Goal: Transaction & Acquisition: Download file/media

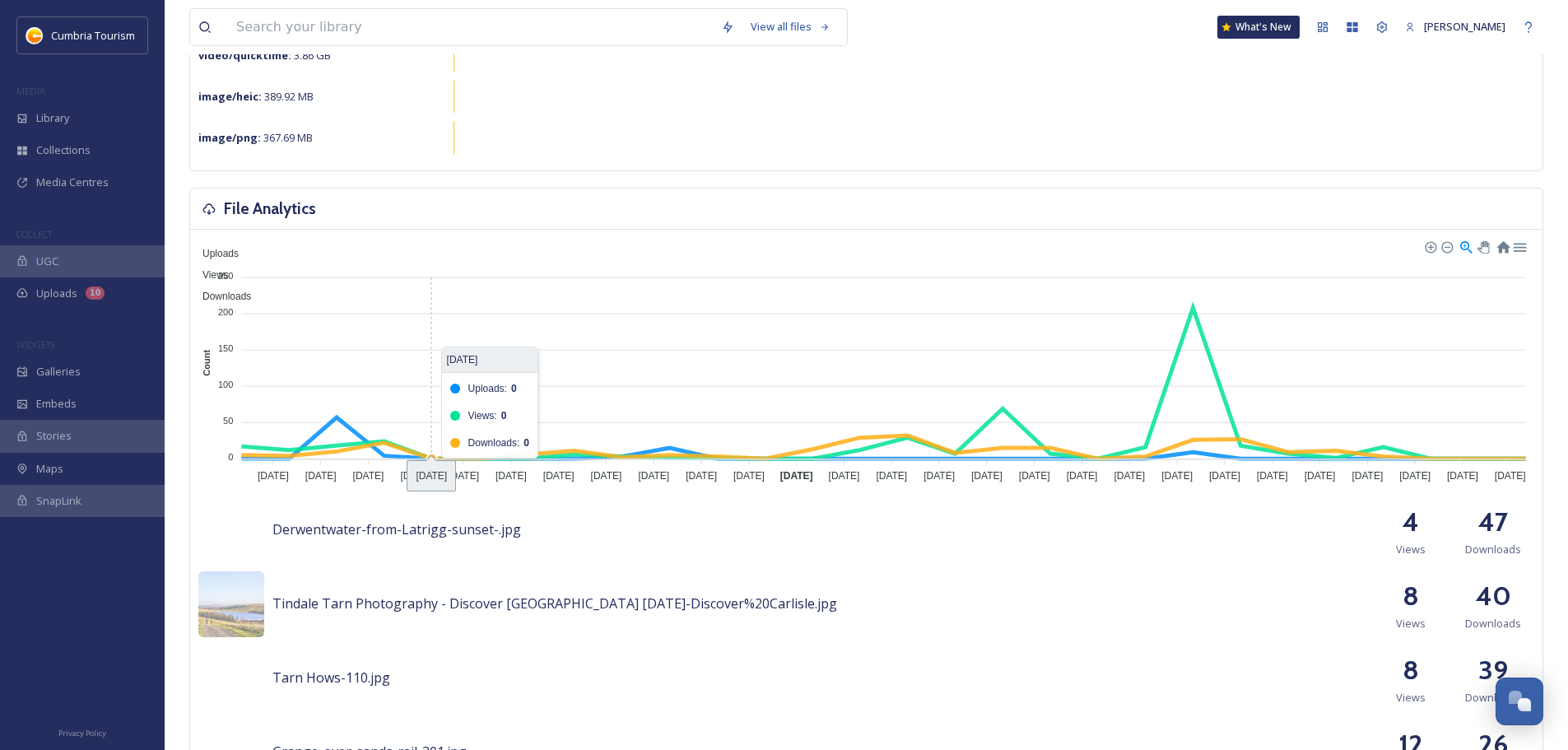
scroll to position [330, 0]
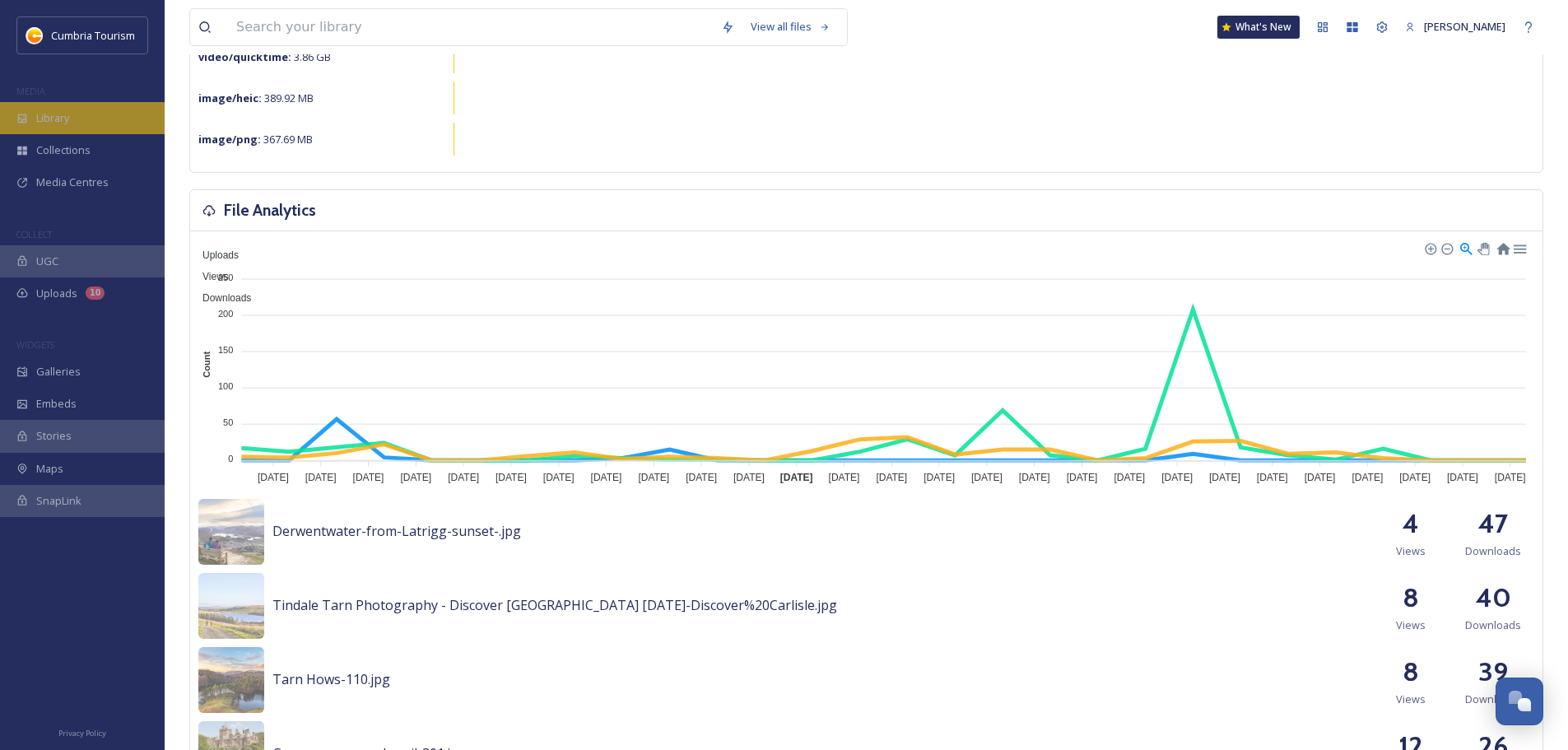
click at [57, 112] on span "Library" at bounding box center [52, 118] width 33 height 15
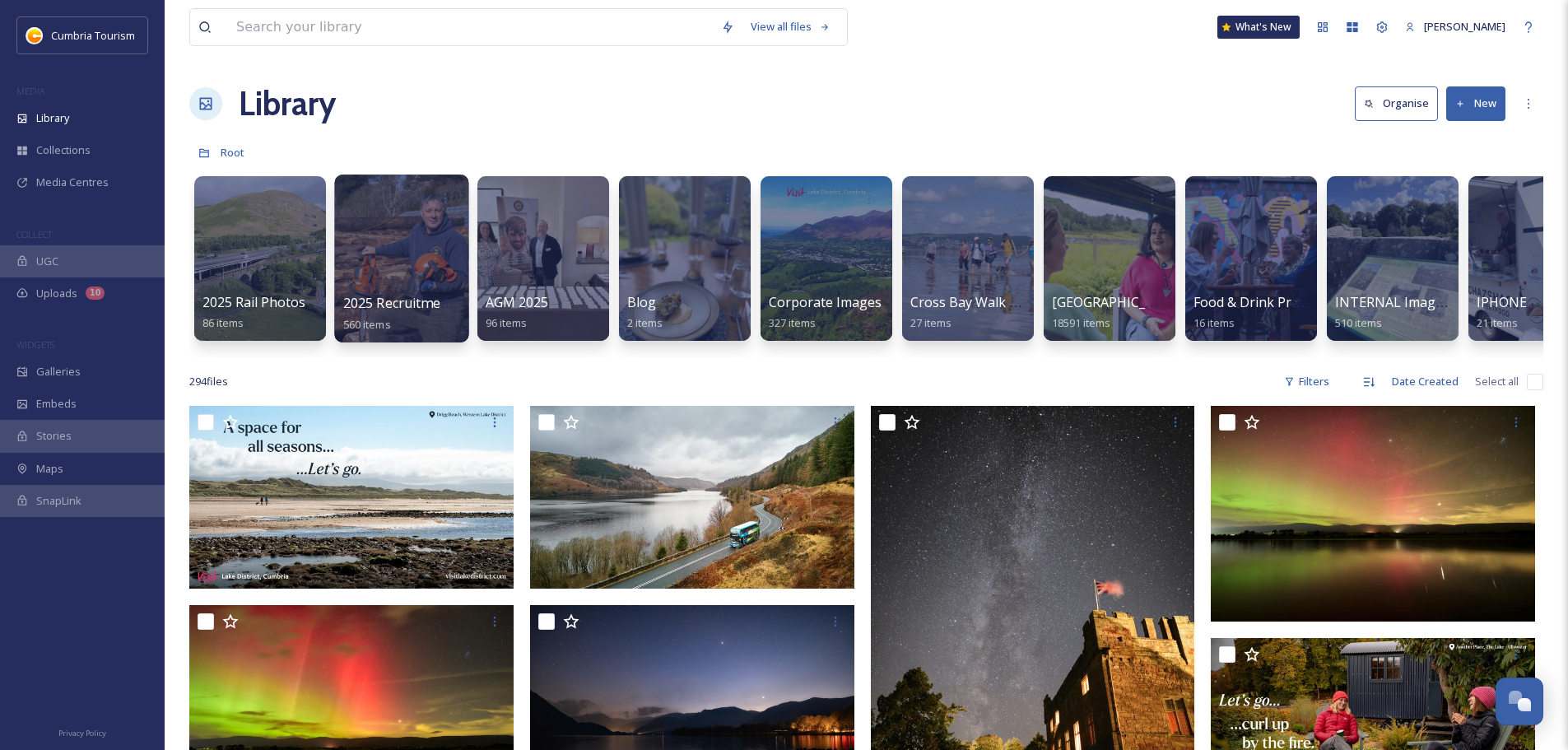
click at [377, 233] on div at bounding box center [401, 258] width 134 height 168
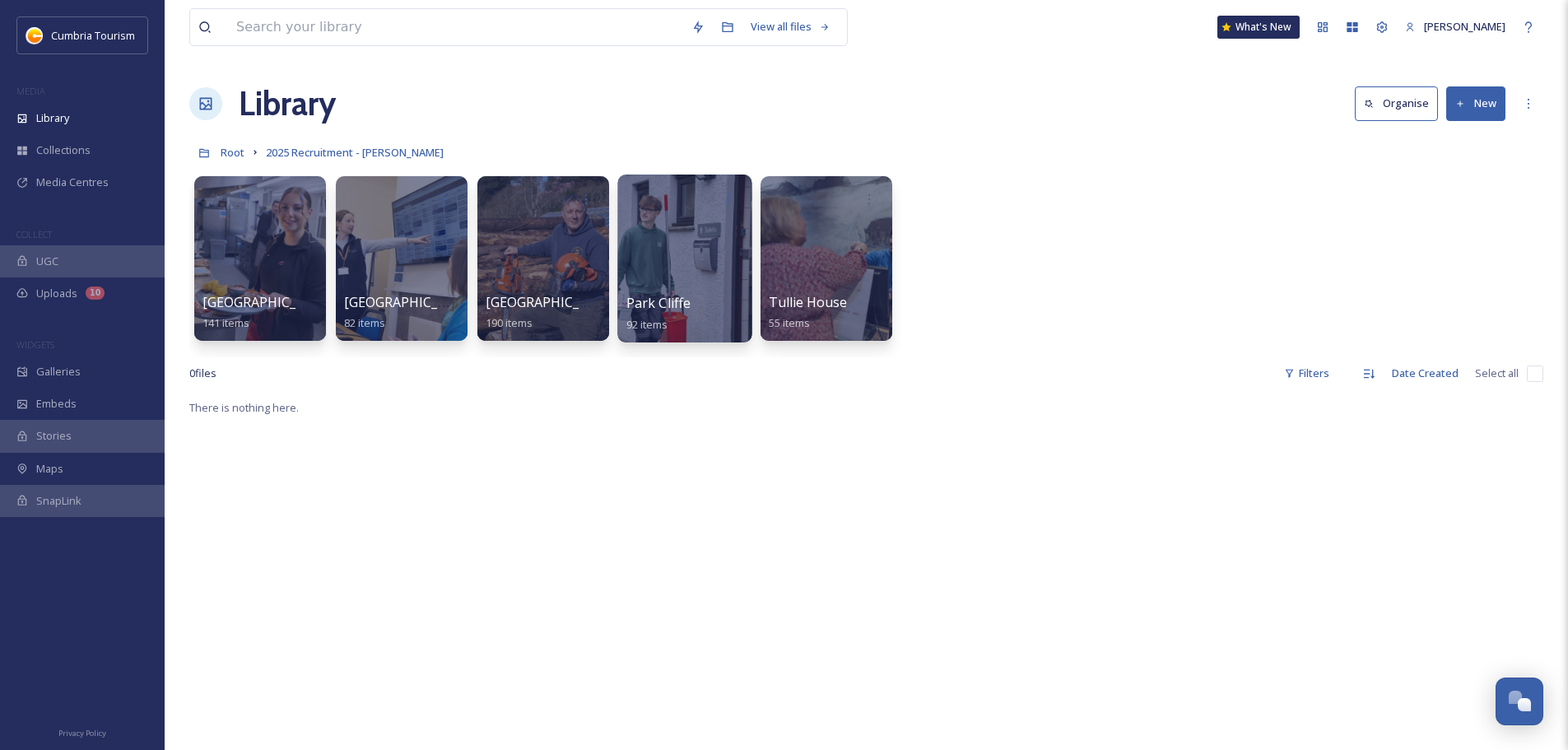
click at [709, 222] on div at bounding box center [684, 258] width 134 height 168
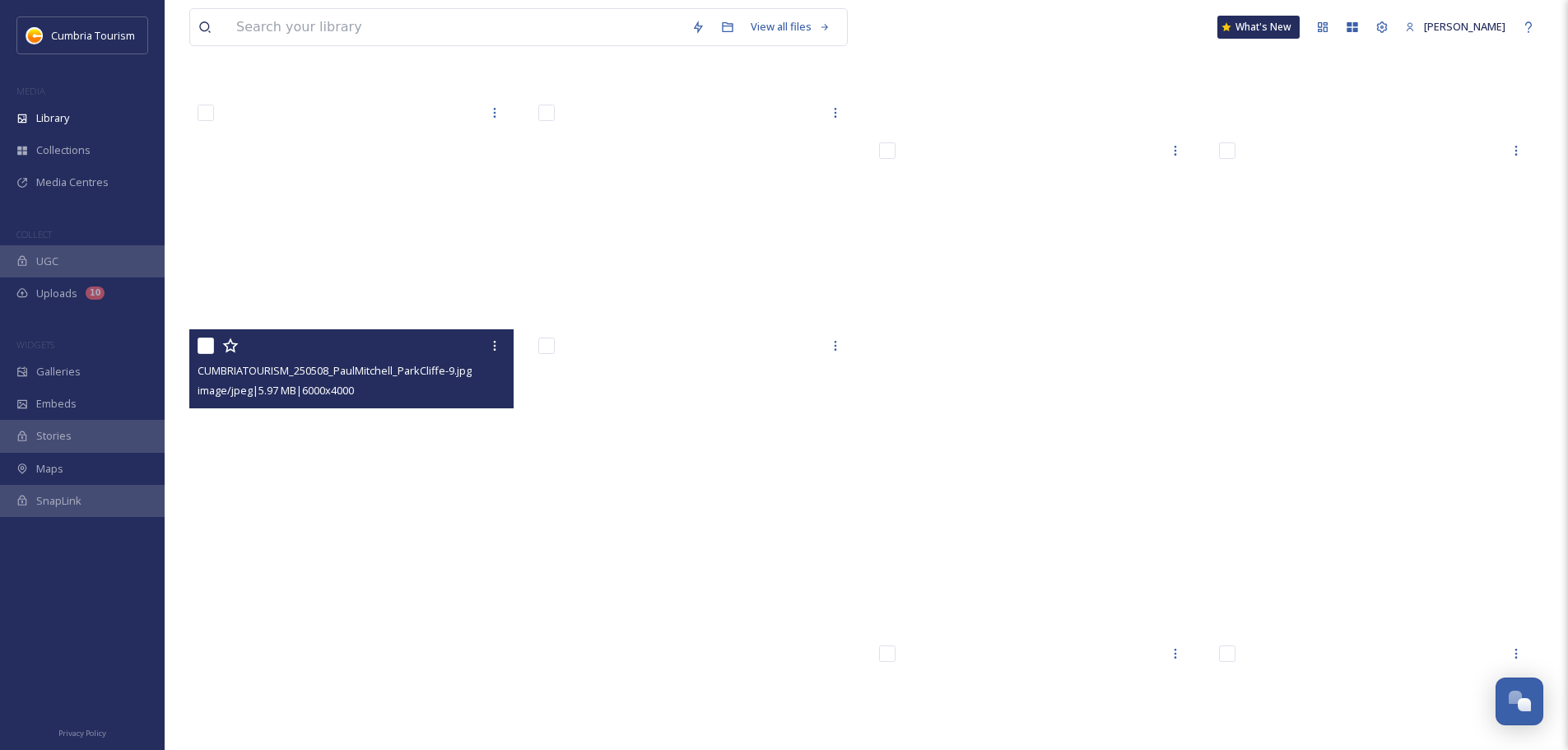
scroll to position [5649, 0]
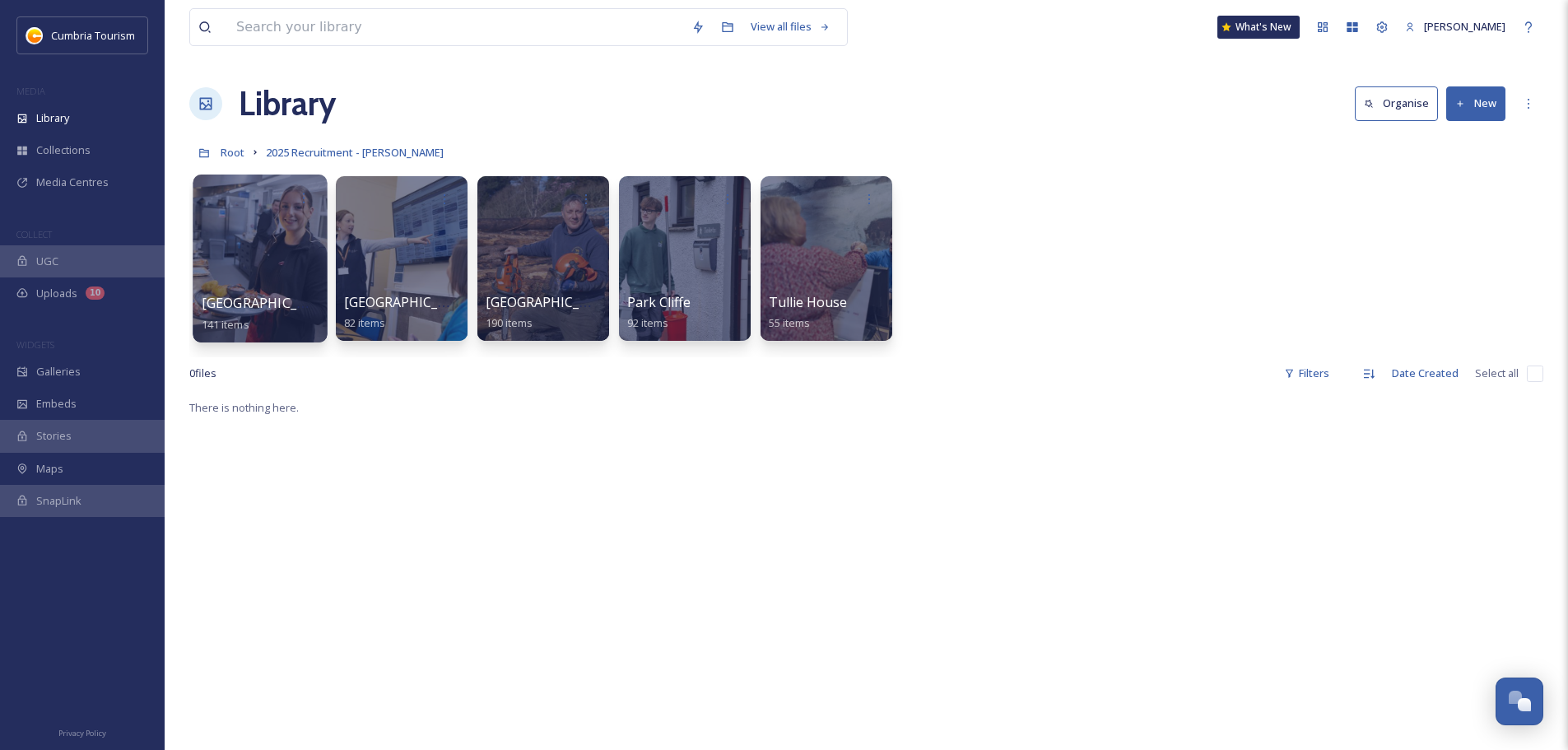
click at [320, 237] on div at bounding box center [259, 258] width 134 height 168
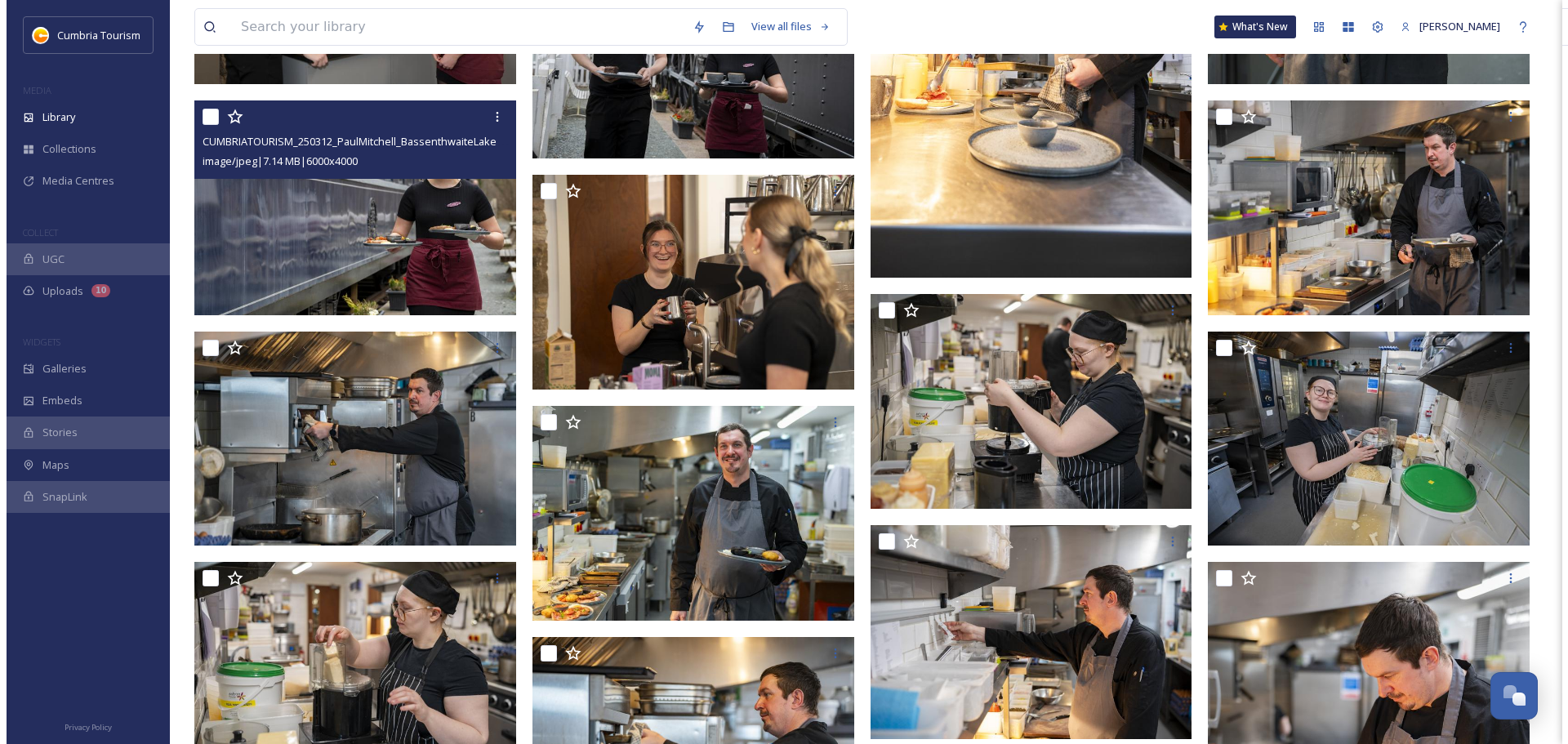
scroll to position [8902, 0]
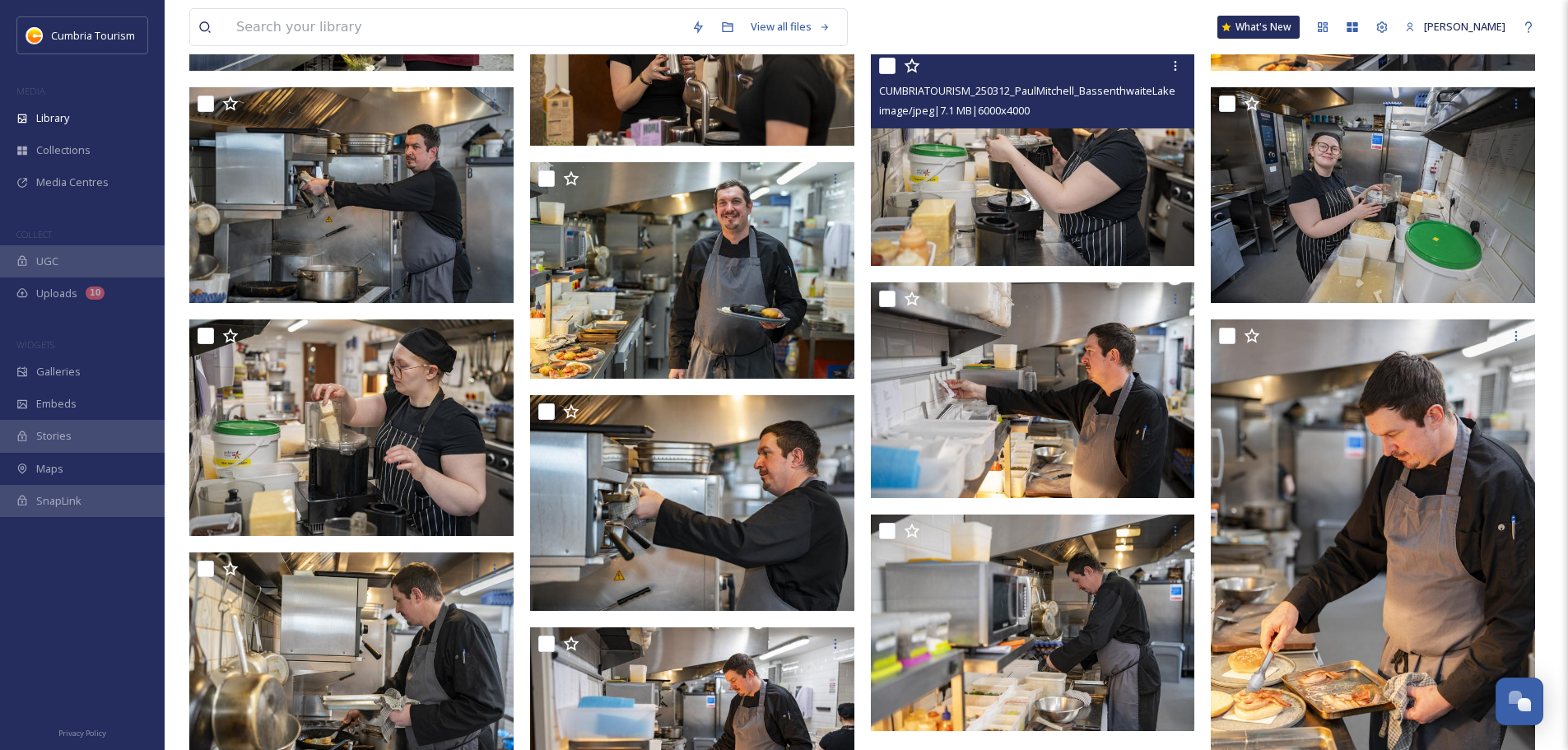
click at [1116, 186] on img at bounding box center [1033, 158] width 324 height 216
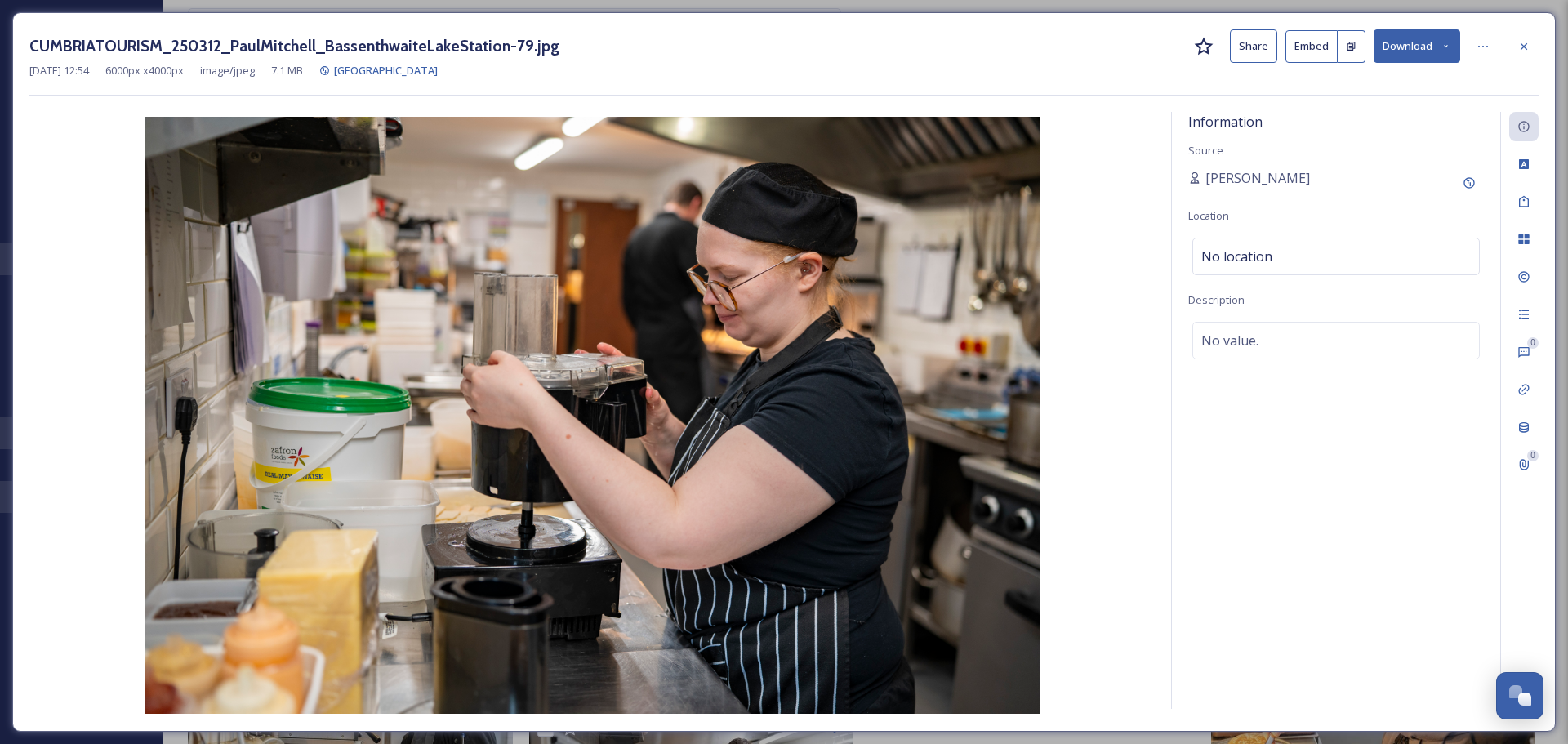
click at [1416, 50] on button "Download" at bounding box center [1417, 46] width 87 height 33
click at [1356, 78] on span "Download Original (6000 x 4000)" at bounding box center [1373, 83] width 154 height 15
